Goal: Information Seeking & Learning: Compare options

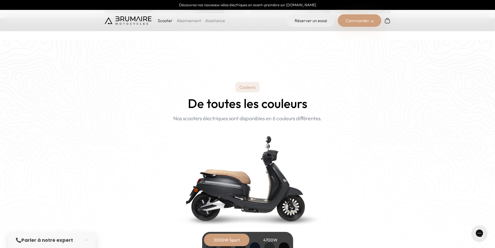
scroll to position [494, 0]
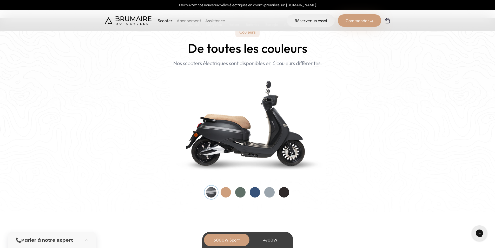
click at [225, 193] on div at bounding box center [226, 192] width 10 height 10
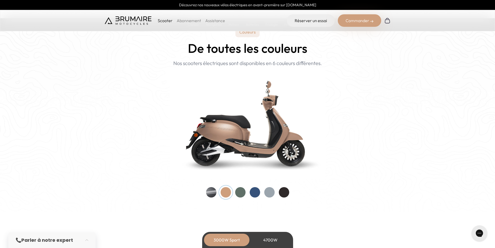
click at [239, 192] on div at bounding box center [240, 192] width 10 height 10
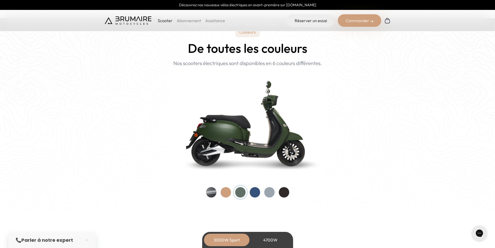
click at [254, 192] on div at bounding box center [255, 192] width 10 height 10
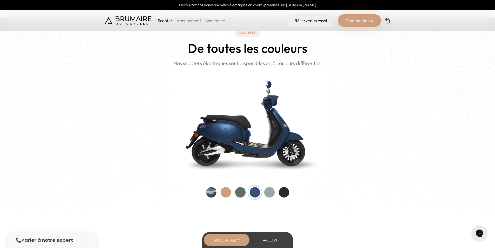
click at [265, 191] on div at bounding box center [269, 192] width 10 height 10
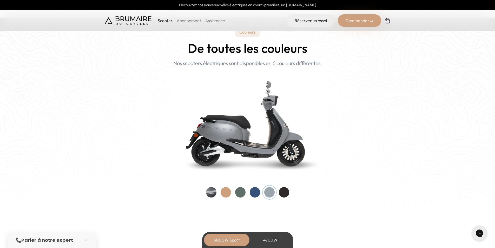
click at [284, 192] on div at bounding box center [284, 192] width 10 height 10
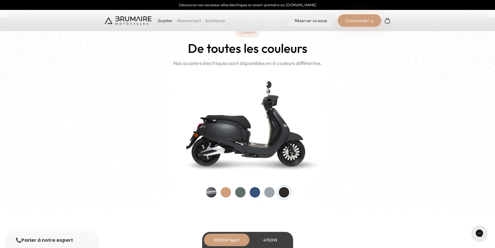
click at [209, 193] on div at bounding box center [211, 192] width 10 height 10
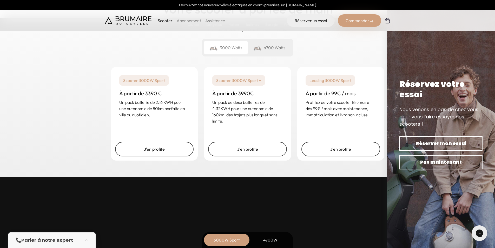
scroll to position [1273, 0]
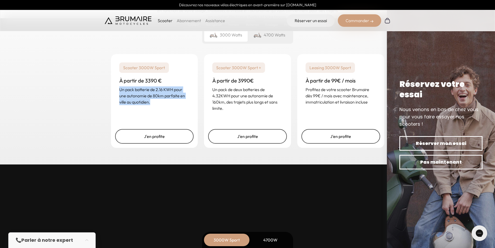
drag, startPoint x: 149, startPoint y: 101, endPoint x: 104, endPoint y: 92, distance: 45.7
click at [104, 92] on div "Un rêve abordable Votre scooter à portée de main En fonction de votre usage, ch…" at bounding box center [247, 62] width 495 height 204
click at [279, 38] on div "4700 Watts" at bounding box center [269, 35] width 43 height 14
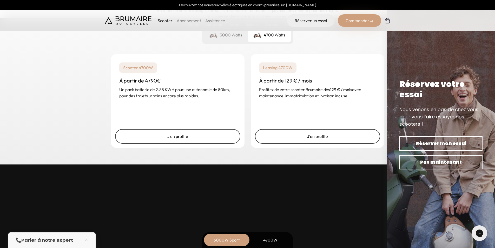
scroll to position [1247, 0]
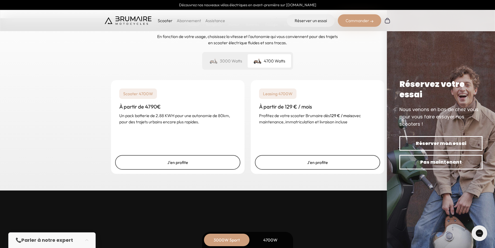
click at [225, 64] on div "3000 Watts" at bounding box center [225, 61] width 43 height 14
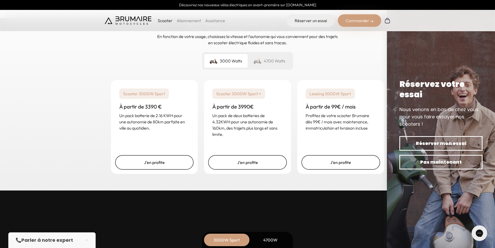
click at [261, 63] on img at bounding box center [257, 60] width 8 height 7
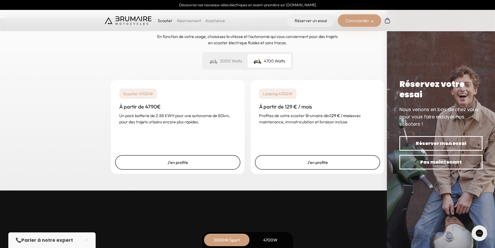
click at [231, 63] on div "3000 Watts" at bounding box center [225, 61] width 43 height 14
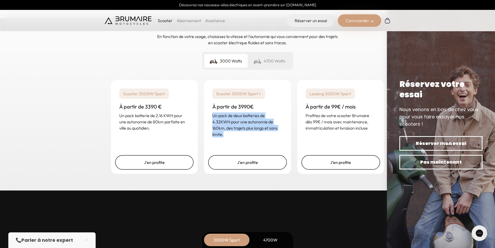
drag, startPoint x: 225, startPoint y: 137, endPoint x: 202, endPoint y: 116, distance: 30.5
click at [202, 116] on div "Scooter 3000W Sport À partir de 3390 € Un pack batterie de 2.16 KWH pour une au…" at bounding box center [248, 127] width 286 height 106
click at [204, 115] on div "Scooter 3000W Sport + À partir de 3990€ Un pack de deux batteries de 4.32KWH po…" at bounding box center [247, 112] width 87 height 65
drag, startPoint x: 219, startPoint y: 118, endPoint x: 252, endPoint y: 138, distance: 38.4
click at [252, 138] on div "Scooter 3000W Sport + À partir de 3990€ Un pack de deux batteries de 4.32KWH po…" at bounding box center [247, 112] width 87 height 65
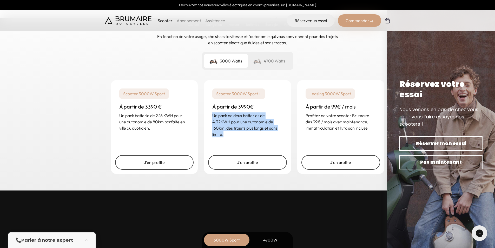
click at [252, 138] on div "Scooter 3000W Sport + À partir de 3990€ Un pack de deux batteries de 4.32KWH po…" at bounding box center [247, 112] width 87 height 65
drag, startPoint x: 252, startPoint y: 137, endPoint x: 206, endPoint y: 115, distance: 51.3
click at [206, 115] on div "Scooter 3000W Sport + À partir de 3990€ Un pack de deux batteries de 4.32KWH po…" at bounding box center [247, 112] width 87 height 65
drag, startPoint x: 219, startPoint y: 125, endPoint x: 244, endPoint y: 137, distance: 27.7
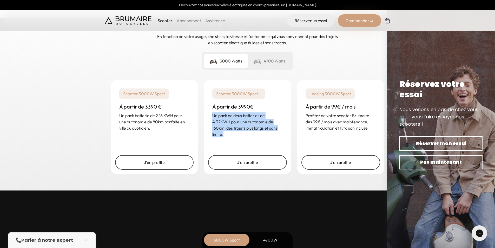
click at [244, 137] on div "Scooter 3000W Sport + À partir de 3990€ Un pack de deux batteries de 4.32KWH po…" at bounding box center [247, 112] width 87 height 65
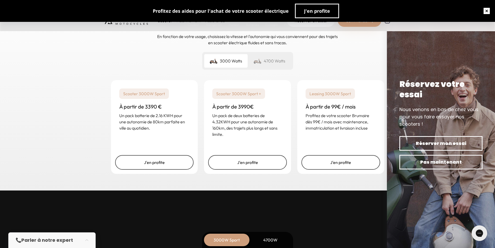
click at [485, 12] on button "button" at bounding box center [486, 11] width 17 height 17
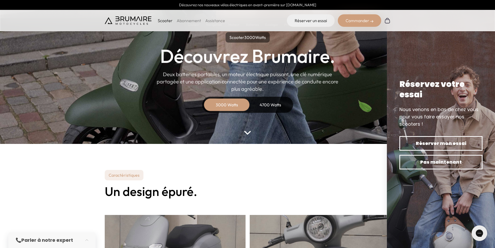
scroll to position [0, 0]
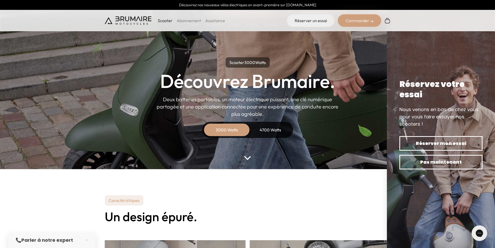
click at [268, 125] on div "4700 Watts" at bounding box center [271, 129] width 42 height 12
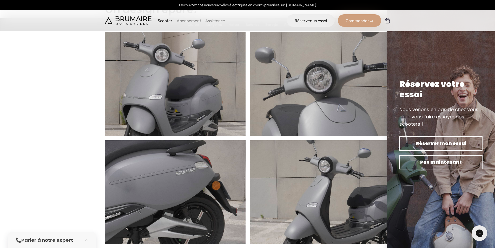
scroll to position [104, 0]
